Goal: Task Accomplishment & Management: Manage account settings

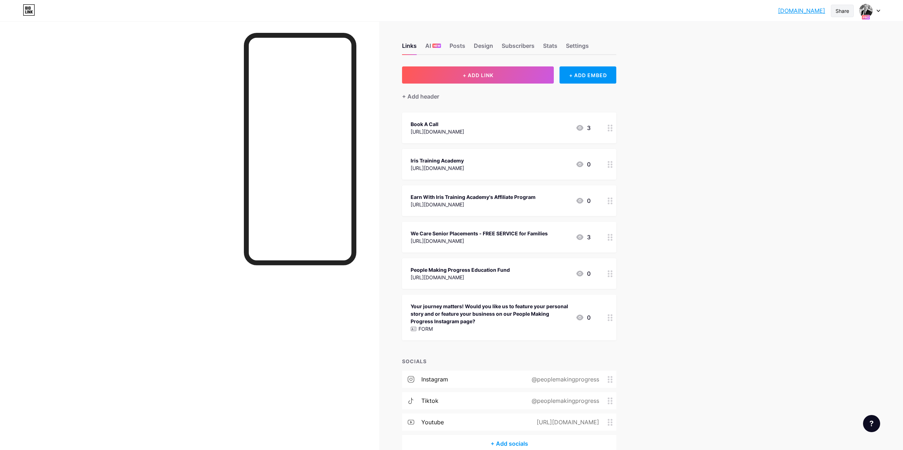
click at [838, 15] on div "Share" at bounding box center [842, 11] width 23 height 12
click at [788, 32] on div "Copy link" at bounding box center [783, 36] width 26 height 9
copy div "Copy li"
click at [876, 10] on div at bounding box center [869, 10] width 21 height 13
click at [823, 77] on link "Account settings" at bounding box center [835, 80] width 89 height 19
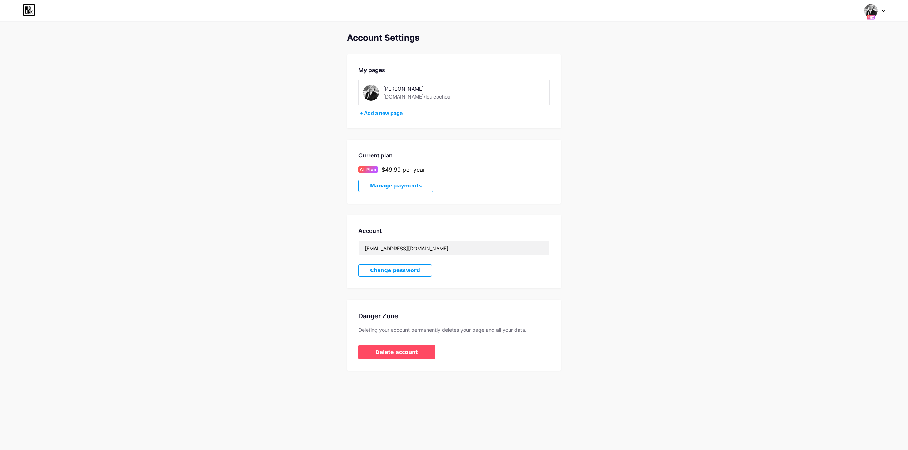
click at [884, 12] on div at bounding box center [875, 10] width 21 height 13
click at [822, 101] on li "Logout" at bounding box center [840, 100] width 89 height 19
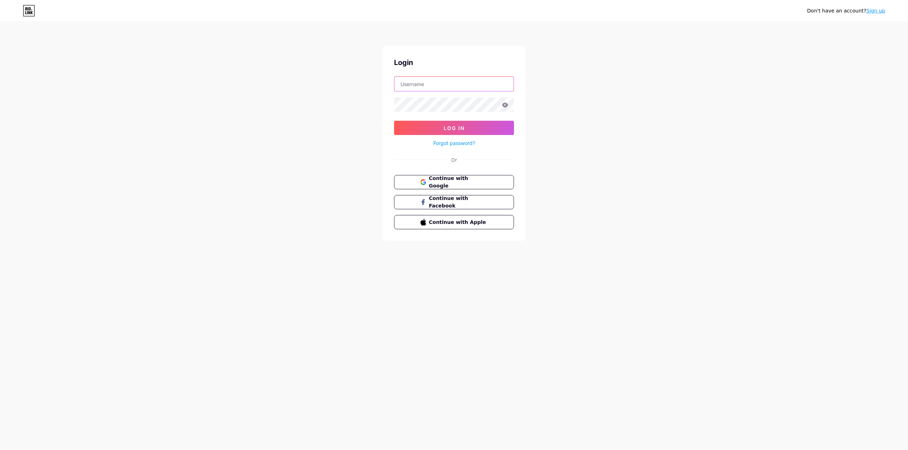
click at [444, 86] on input "text" at bounding box center [453, 84] width 119 height 14
type input "looee8a@gmail.com"
click at [498, 152] on div "Login looee8a@gmail.com Log In Forgot password? Or Continue with Google Continu…" at bounding box center [454, 143] width 143 height 195
click at [558, 121] on div "Don't have an account? Sign up Login looee8a@gmail.com Log In Forgot password? …" at bounding box center [454, 131] width 908 height 263
click at [508, 131] on button "Log In" at bounding box center [454, 128] width 120 height 14
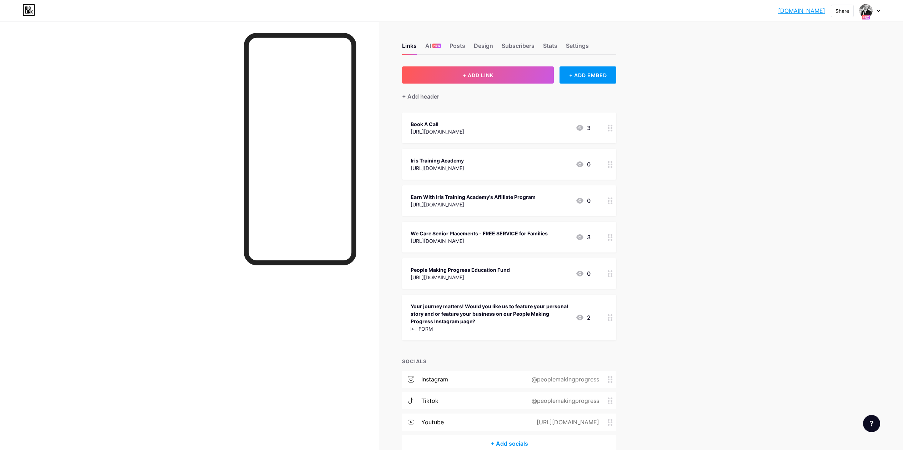
click at [29, 9] on icon at bounding box center [30, 7] width 2 height 3
click at [32, 12] on icon at bounding box center [29, 9] width 12 height 11
